Goal: Information Seeking & Learning: Check status

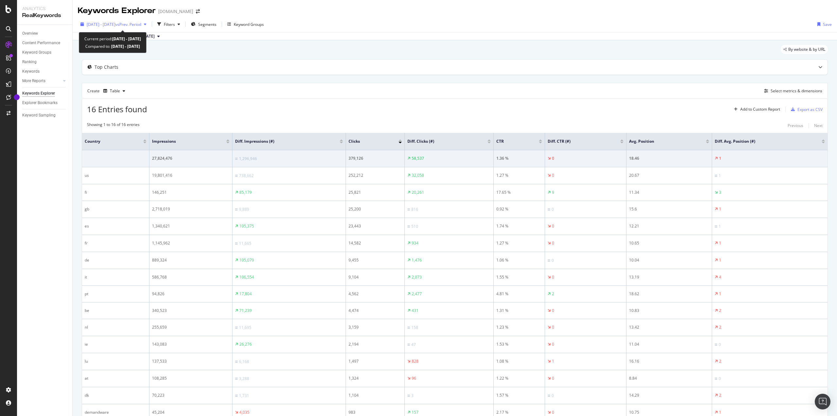
click at [133, 22] on span "vs Prev. Period" at bounding box center [128, 25] width 26 height 6
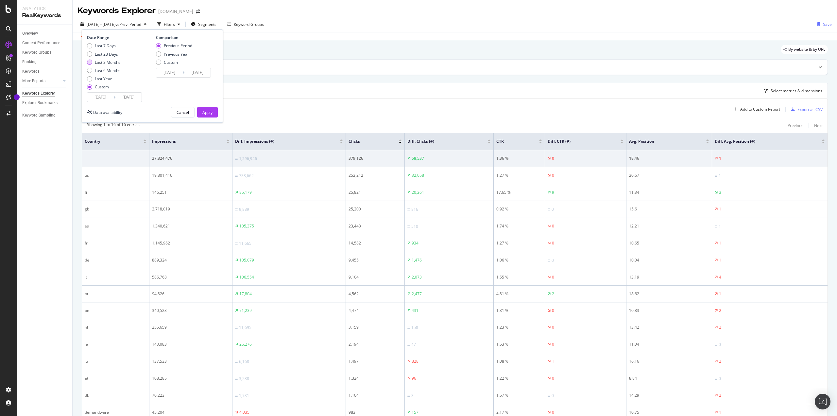
click at [113, 62] on div "Last 3 Months" at bounding box center [108, 63] width 26 height 6
type input "[DATE]"
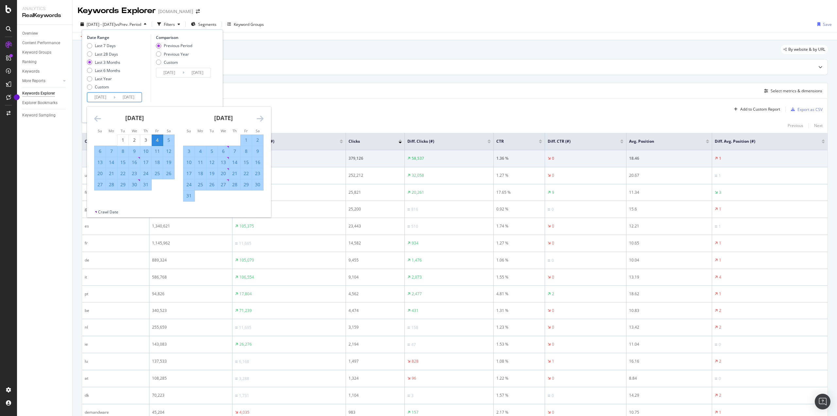
click at [106, 96] on input "[DATE]" at bounding box center [100, 97] width 26 height 9
click at [99, 117] on icon "Move backward to switch to the previous month." at bounding box center [97, 118] width 7 height 8
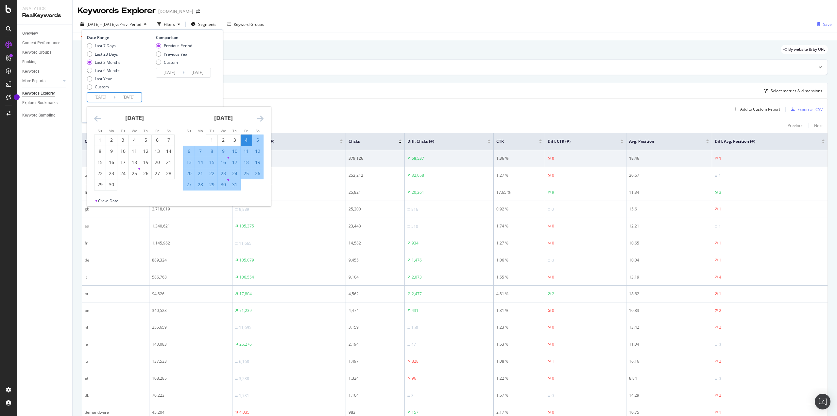
click at [99, 117] on icon "Move backward to switch to the previous month." at bounding box center [97, 118] width 7 height 8
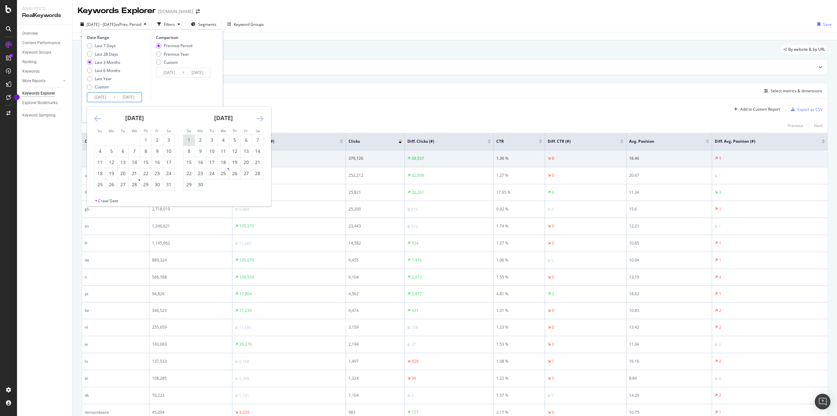
click at [189, 139] on div "1" at bounding box center [188, 140] width 11 height 7
type input "[DATE]"
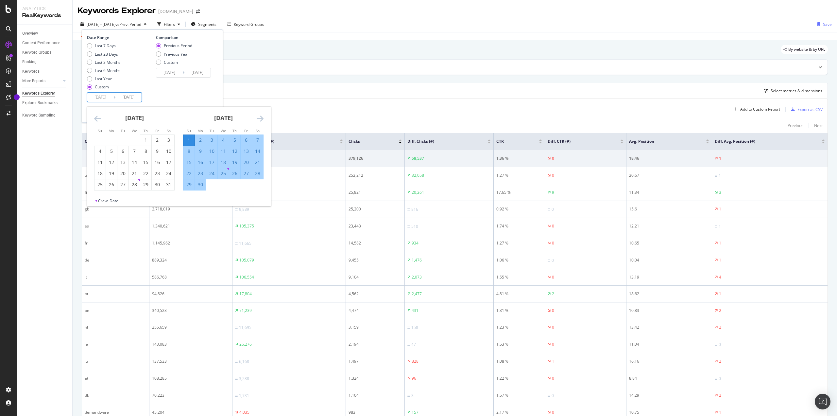
click at [260, 118] on icon "Move forward to switch to the next month." at bounding box center [260, 118] width 7 height 8
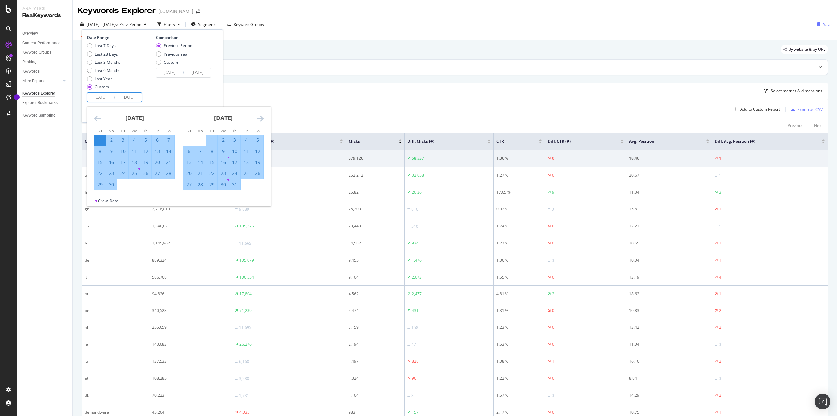
click at [261, 119] on icon "Move forward to switch to the next month." at bounding box center [260, 118] width 7 height 8
click at [189, 199] on div "31" at bounding box center [188, 195] width 11 height 7
type input "[DATE]"
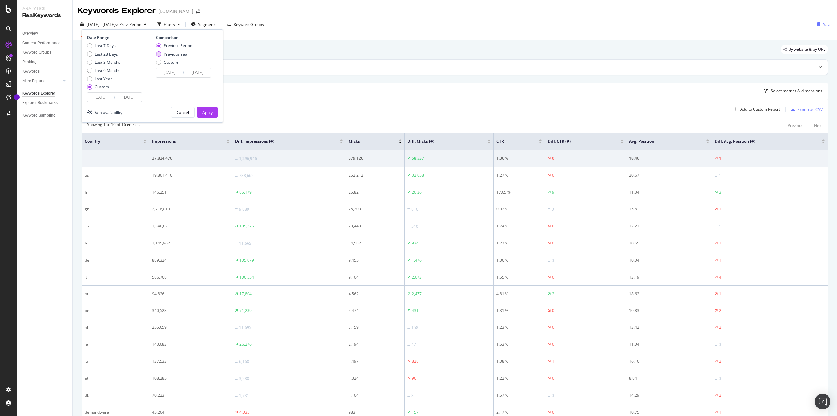
click at [179, 55] on div "Previous Year" at bounding box center [176, 54] width 25 height 6
type input "[DATE]"
click at [207, 112] on div "Apply" at bounding box center [207, 113] width 10 height 6
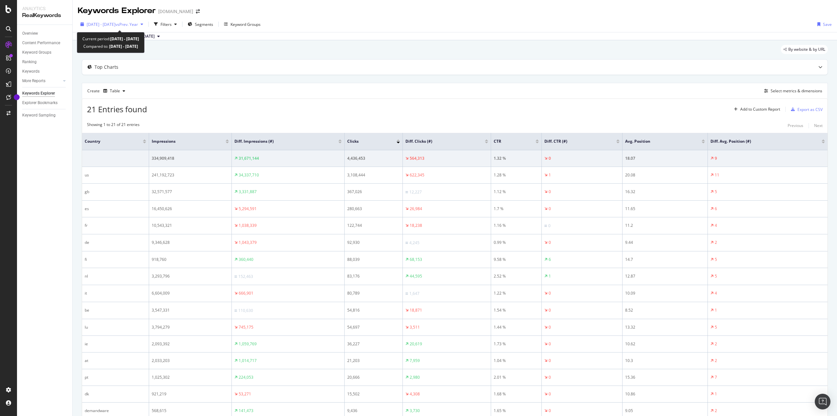
click at [132, 27] on span "vs Prev. Year" at bounding box center [126, 25] width 23 height 6
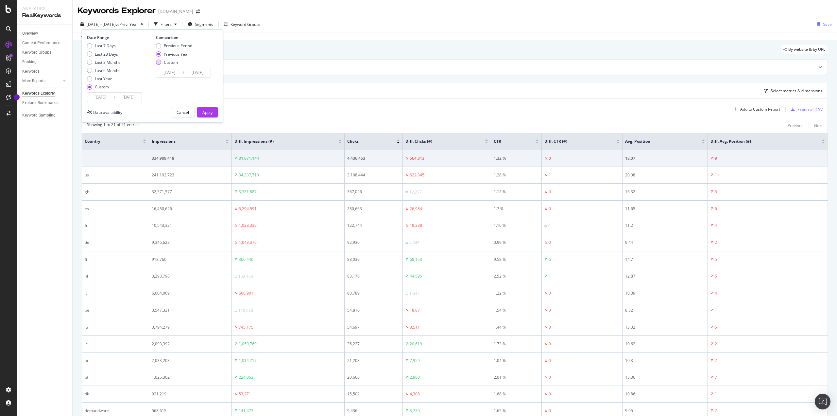
click at [171, 61] on div "Custom" at bounding box center [171, 63] width 14 height 6
click at [175, 71] on input "[DATE]" at bounding box center [169, 72] width 26 height 9
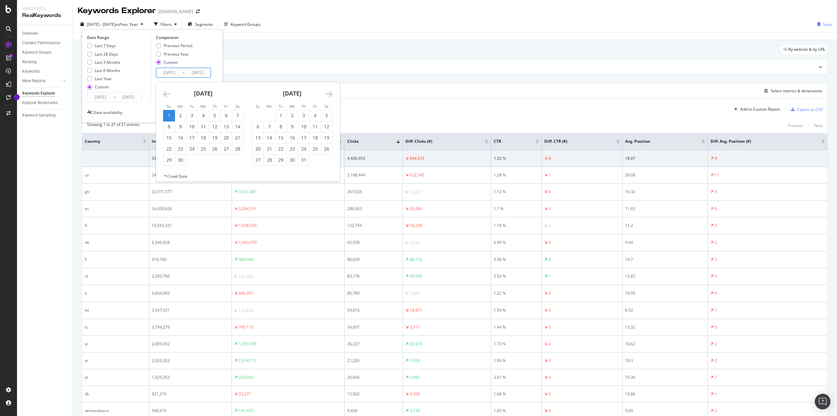
click at [163, 93] on icon "Move backward to switch to the previous month." at bounding box center [166, 94] width 7 height 8
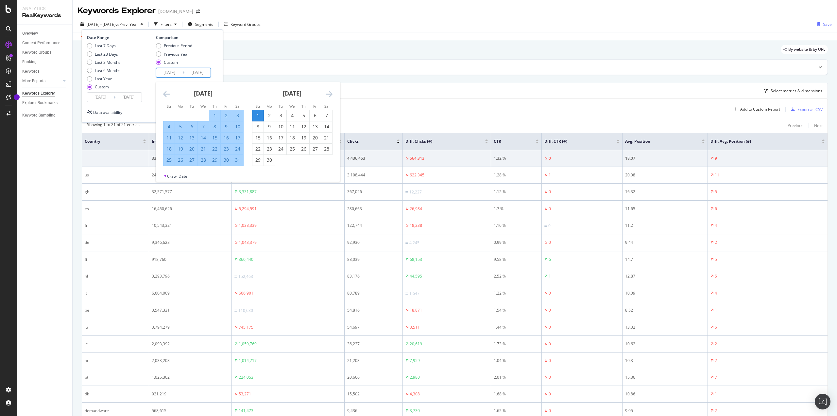
click at [163, 93] on icon "Move backward to switch to the previous month." at bounding box center [166, 94] width 7 height 8
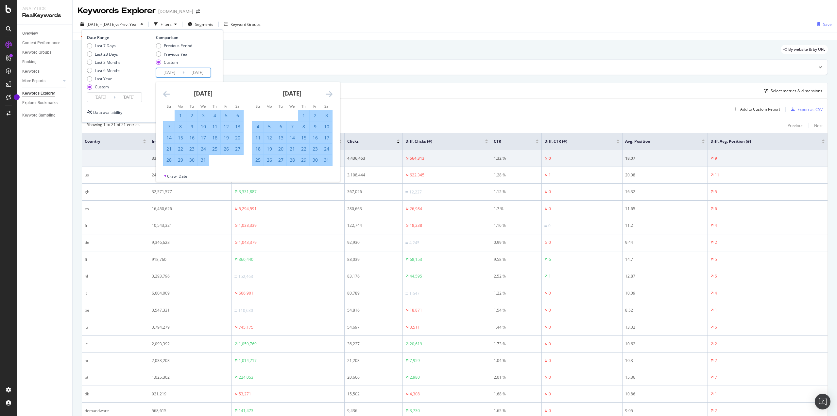
click at [180, 112] on div "1" at bounding box center [180, 115] width 11 height 11
click at [165, 91] on icon "Move backward to switch to the previous month." at bounding box center [166, 94] width 7 height 8
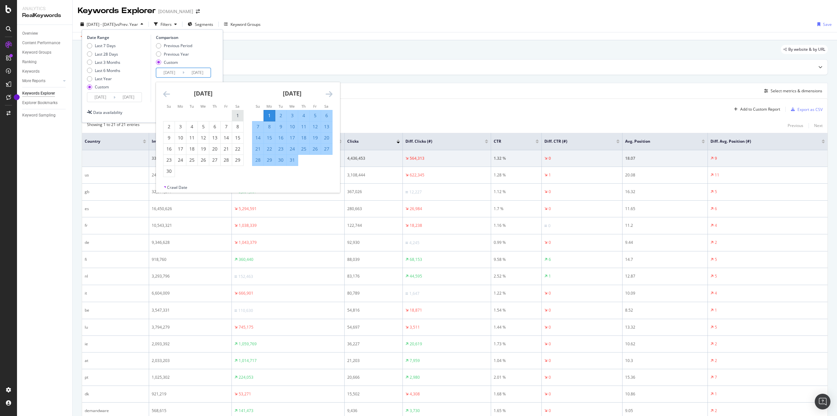
click at [239, 116] on div "1" at bounding box center [237, 115] width 11 height 7
type input "[DATE]"
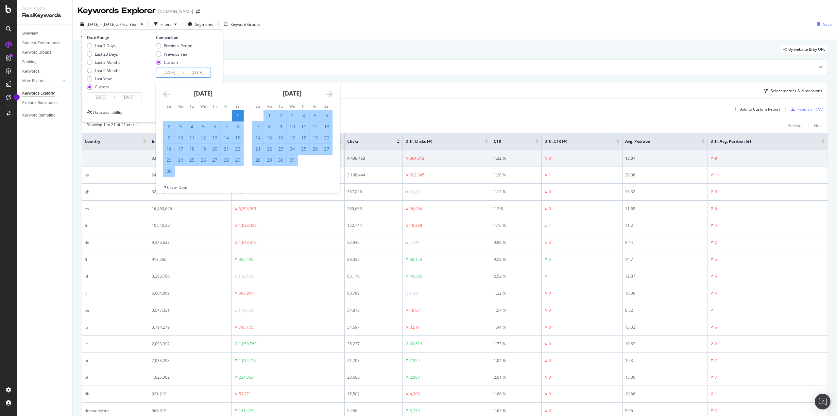
click at [330, 96] on icon "Move forward to switch to the next month." at bounding box center [329, 94] width 7 height 8
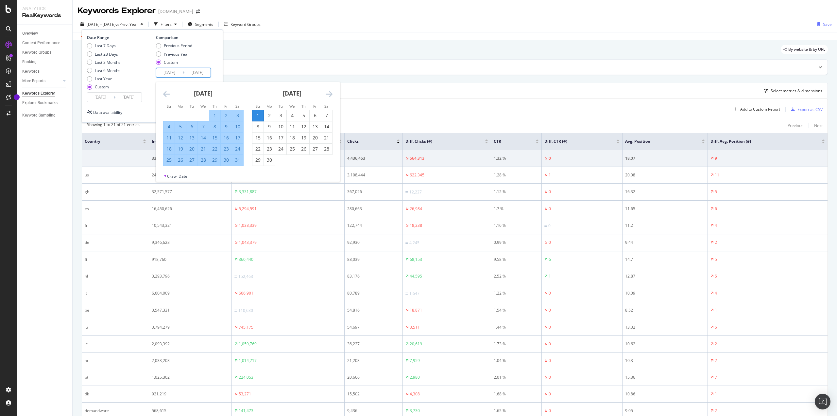
click at [240, 160] on div "31" at bounding box center [237, 160] width 11 height 7
type input "[DATE]"
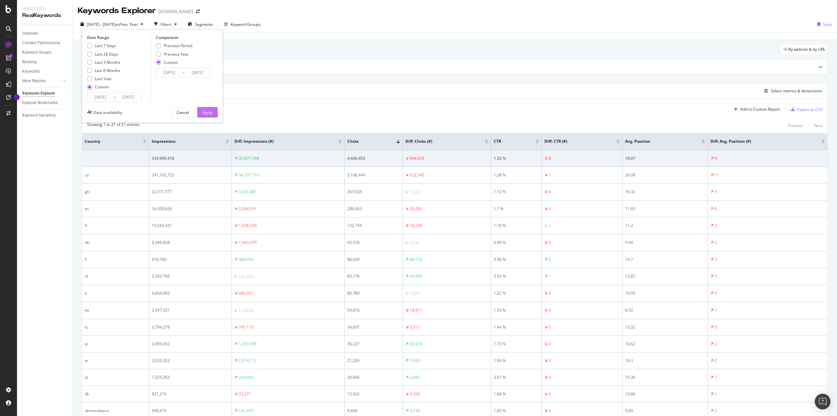
click at [205, 109] on div "Apply" at bounding box center [207, 112] width 10 height 10
